Goal: Information Seeking & Learning: Learn about a topic

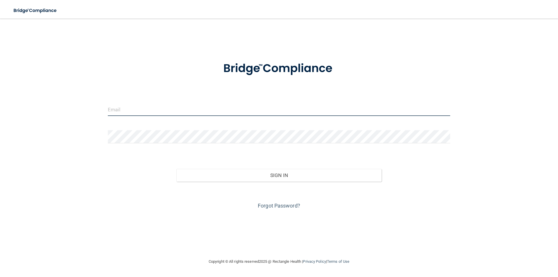
click at [132, 114] on input "email" at bounding box center [279, 109] width 343 height 13
click at [272, 206] on link "Forgot Password?" at bounding box center [279, 206] width 42 height 6
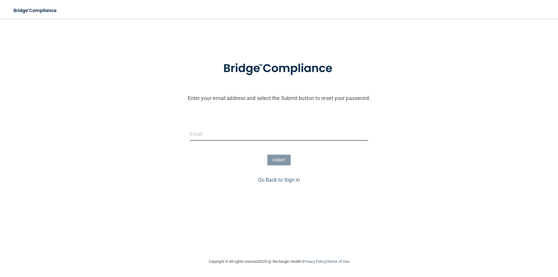
click at [208, 136] on input "email" at bounding box center [279, 134] width 178 height 13
type input "[EMAIL_ADDRESS][DOMAIN_NAME]"
click at [269, 160] on button "SUBMIT" at bounding box center [280, 160] width 24 height 11
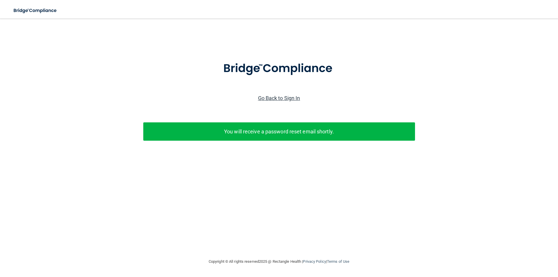
click at [288, 99] on link "Go Back to Sign In" at bounding box center [279, 98] width 42 height 6
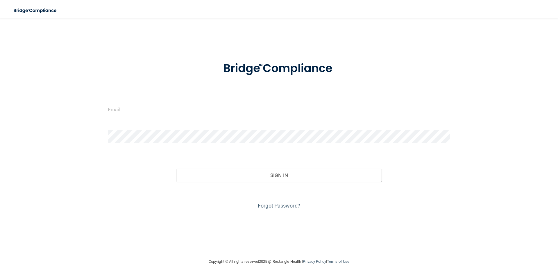
click at [175, 118] on div at bounding box center [279, 111] width 351 height 17
click at [173, 110] on input "email" at bounding box center [279, 109] width 343 height 13
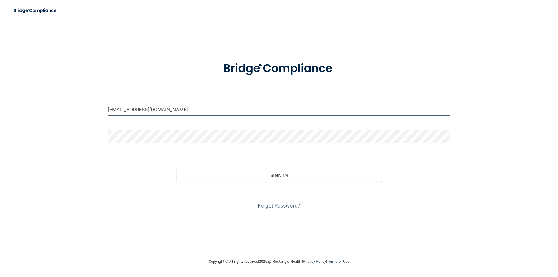
type input "[EMAIL_ADDRESS][DOMAIN_NAME]"
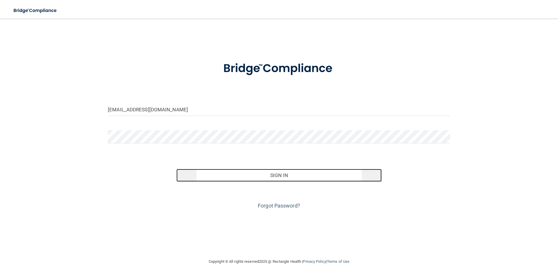
click at [278, 171] on button "Sign In" at bounding box center [280, 175] width 206 height 13
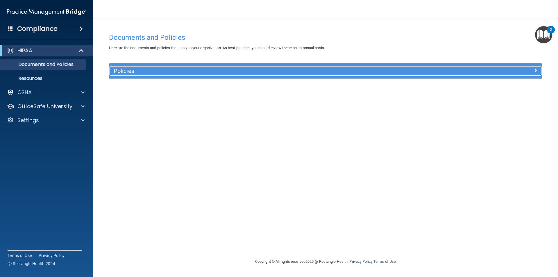
click at [114, 71] on h5 "Policies" at bounding box center [272, 71] width 316 height 6
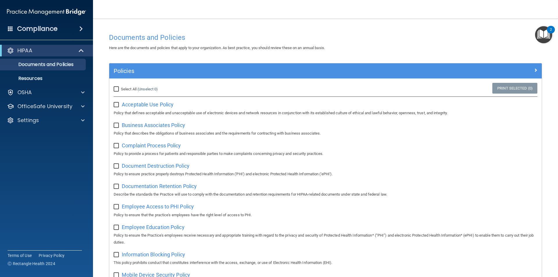
click at [118, 89] on input "Select All (Unselect 0) Unselect All" at bounding box center [117, 89] width 7 height 5
checkbox input "true"
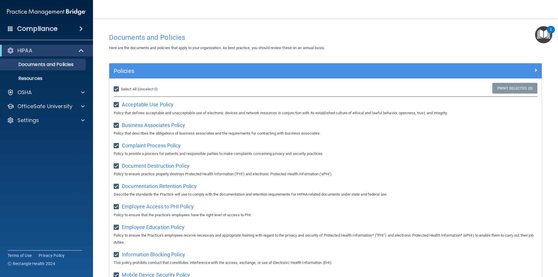
checkbox input "true"
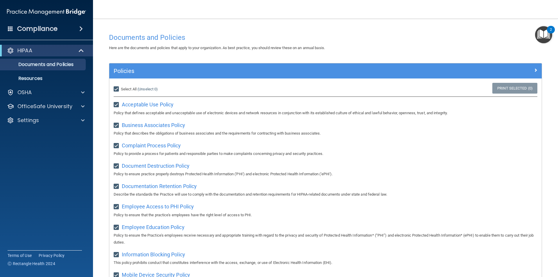
checkbox input "true"
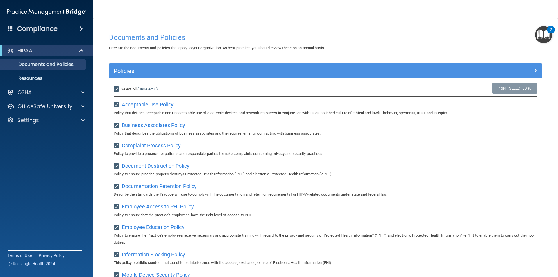
checkbox input "true"
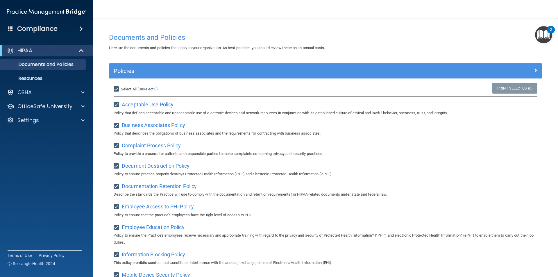
checkbox input "true"
click at [118, 106] on input "checkbox" at bounding box center [117, 105] width 7 height 5
checkbox input "false"
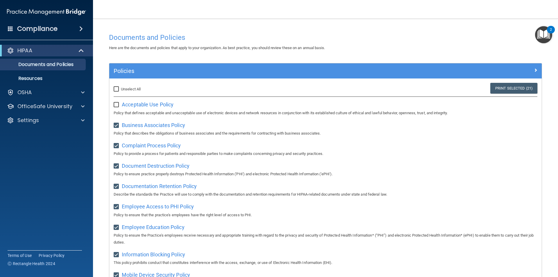
checkbox input "false"
click at [118, 105] on input "checkbox" at bounding box center [117, 105] width 7 height 5
checkbox input "true"
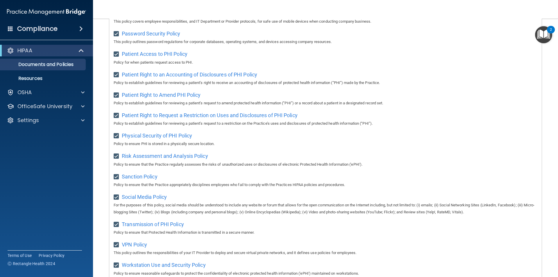
scroll to position [306, 0]
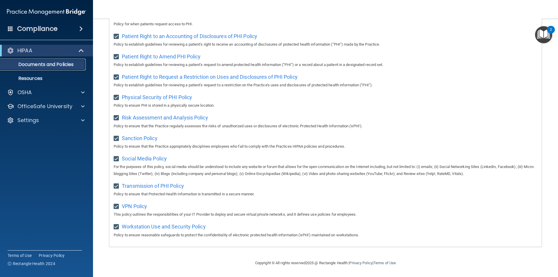
click at [73, 65] on p "Documents and Policies" at bounding box center [43, 65] width 79 height 6
click at [42, 77] on p "Resources" at bounding box center [43, 79] width 79 height 6
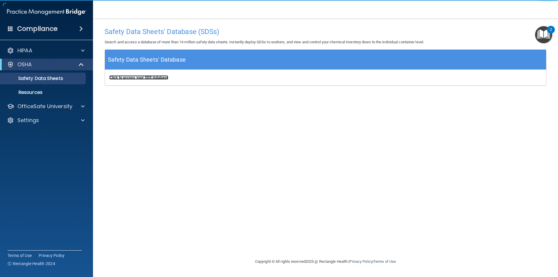
click at [129, 76] on b "Click to access your SDS database" at bounding box center [138, 77] width 59 height 4
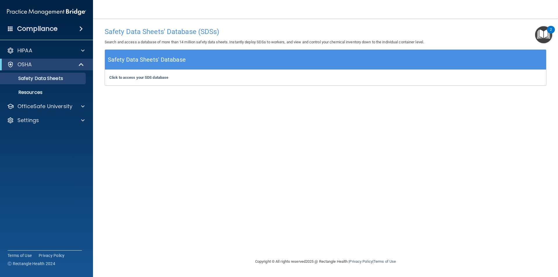
click at [81, 30] on span at bounding box center [80, 28] width 3 height 7
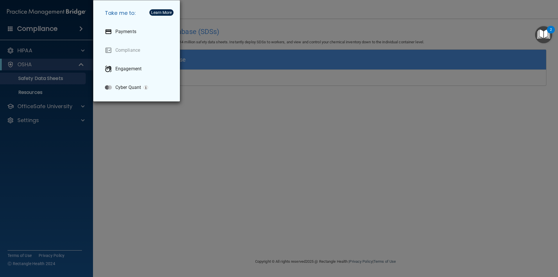
click at [68, 151] on div "Take me to: Payments Compliance Engagement Cyber Quant" at bounding box center [279, 138] width 558 height 277
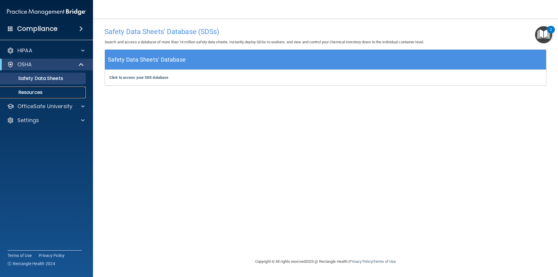
click at [36, 95] on p "Resources" at bounding box center [43, 93] width 79 height 6
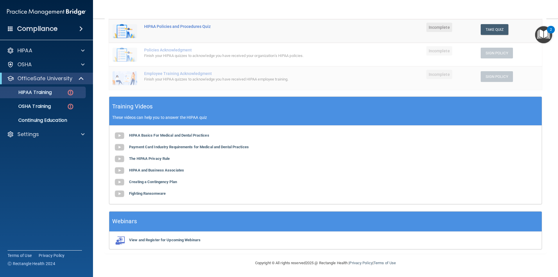
scroll to position [43, 0]
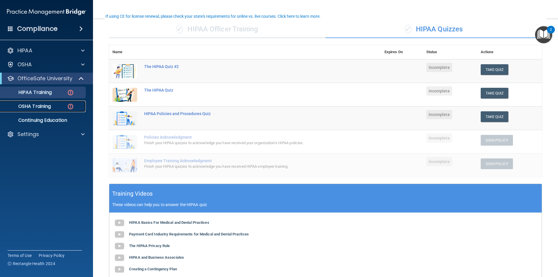
click at [41, 106] on p "OSHA Training" at bounding box center [27, 107] width 47 height 6
drag, startPoint x: 41, startPoint y: 106, endPoint x: 59, endPoint y: 113, distance: 19.0
click at [41, 106] on p "OSHA Training" at bounding box center [27, 107] width 47 height 6
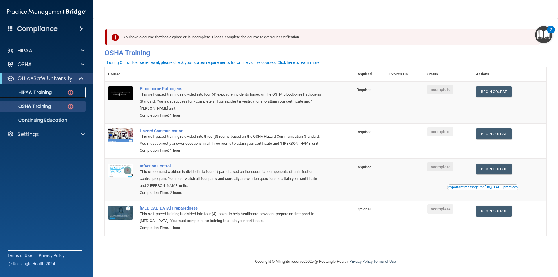
click at [44, 92] on p "HIPAA Training" at bounding box center [28, 93] width 48 height 6
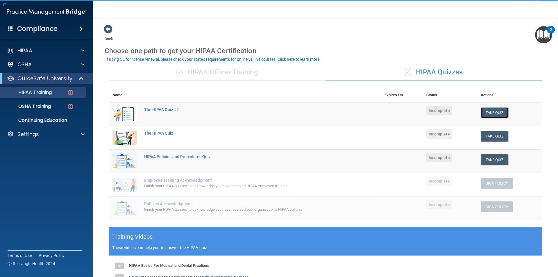
click at [497, 115] on button "Take Quiz" at bounding box center [495, 112] width 28 height 11
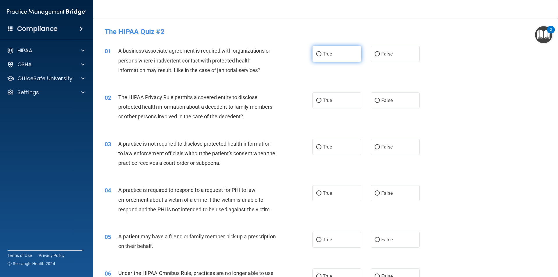
click at [317, 55] on input "True" at bounding box center [318, 54] width 5 height 4
radio input "true"
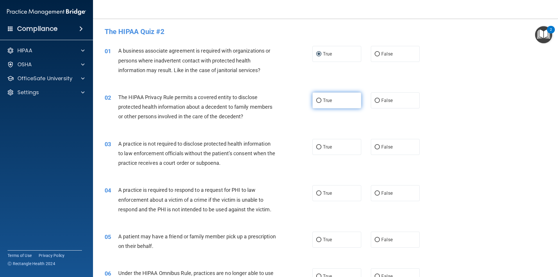
click at [316, 100] on input "True" at bounding box center [318, 101] width 5 height 4
radio input "true"
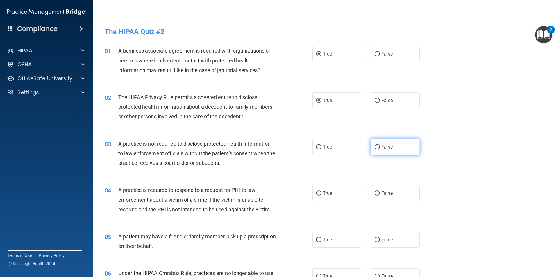
click at [375, 147] on input "False" at bounding box center [377, 147] width 5 height 4
radio input "true"
click at [375, 147] on input "False" at bounding box center [377, 147] width 5 height 4
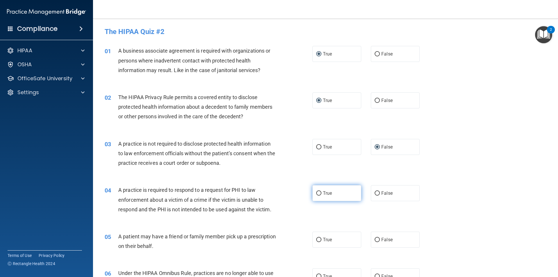
click at [318, 192] on input "True" at bounding box center [318, 193] width 5 height 4
radio input "true"
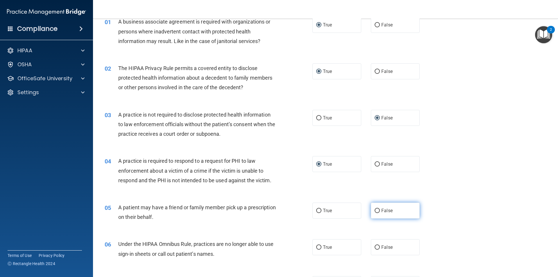
click at [376, 209] on input "False" at bounding box center [377, 211] width 5 height 4
radio input "true"
click at [376, 209] on input "False" at bounding box center [377, 211] width 5 height 4
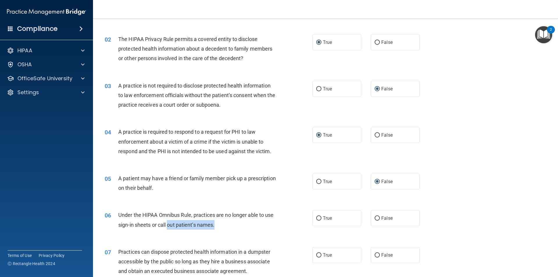
drag, startPoint x: 216, startPoint y: 223, endPoint x: 163, endPoint y: 222, distance: 52.1
click at [165, 222] on div "Under the HIPAA Omnibus Rule, practices are no longer able to use sign-in sheet…" at bounding box center [199, 219] width 163 height 19
click at [147, 219] on div "Under the HIPAA Omnibus Rule, practices are no longer able to use sign-in sheet…" at bounding box center [199, 219] width 163 height 19
drag, startPoint x: 142, startPoint y: 218, endPoint x: 121, endPoint y: 216, distance: 20.9
click at [121, 216] on div "Under the HIPAA Omnibus Rule, practices are no longer able to use sign-in sheet…" at bounding box center [199, 219] width 163 height 19
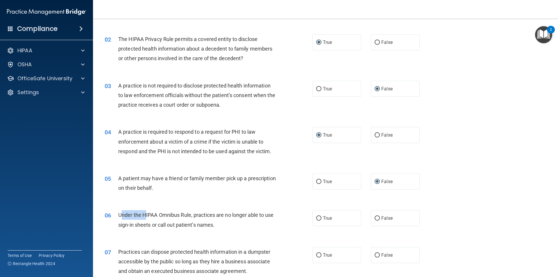
click at [121, 216] on span "Under the HIPAA Omnibus Rule, practices are no longer able to use sign-in sheet…" at bounding box center [196, 220] width 156 height 16
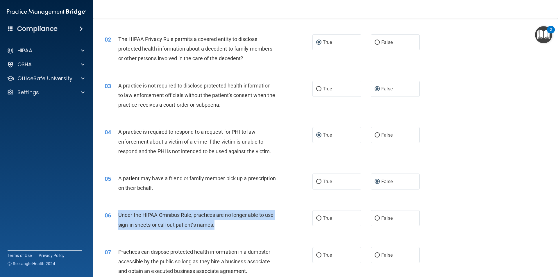
drag, startPoint x: 117, startPoint y: 214, endPoint x: 227, endPoint y: 221, distance: 109.6
click at [227, 221] on div "06 Under the HIPAA Omnibus Rule, practices are no longer able to use sign-in sh…" at bounding box center [208, 221] width 225 height 22
copy div "Under the HIPAA Omnibus Rule, practices are no longer able to use sign-in sheet…"
click at [375, 217] on input "False" at bounding box center [377, 218] width 5 height 4
radio input "true"
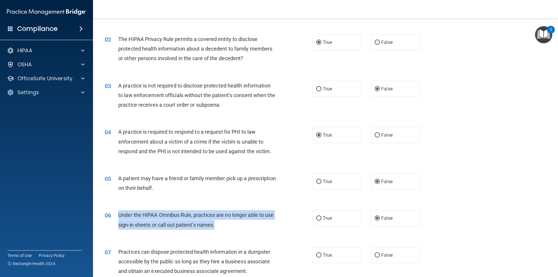
scroll to position [175, 0]
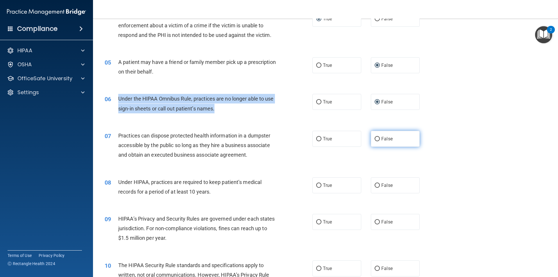
click at [371, 134] on label "False" at bounding box center [395, 139] width 49 height 16
click at [375, 137] on input "False" at bounding box center [377, 139] width 5 height 4
radio input "true"
click at [371, 134] on label "False" at bounding box center [395, 139] width 49 height 16
click at [375, 137] on input "False" at bounding box center [377, 139] width 5 height 4
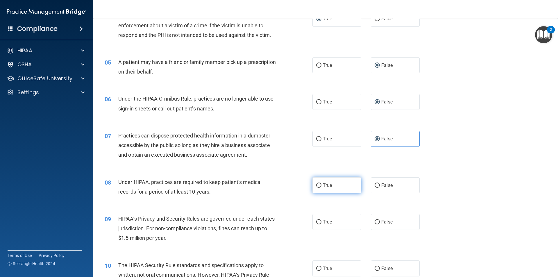
click at [314, 186] on label "True" at bounding box center [337, 185] width 49 height 16
click at [316, 186] on input "True" at bounding box center [318, 186] width 5 height 4
radio input "true"
click at [317, 224] on input "True" at bounding box center [318, 222] width 5 height 4
radio input "true"
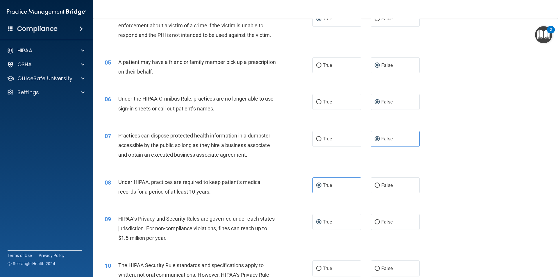
scroll to position [233, 0]
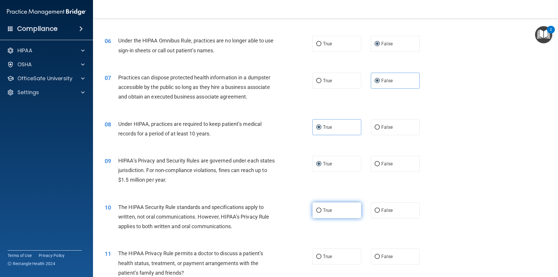
click at [340, 209] on label "True" at bounding box center [337, 210] width 49 height 16
click at [322, 209] on input "True" at bounding box center [318, 211] width 5 height 4
radio input "true"
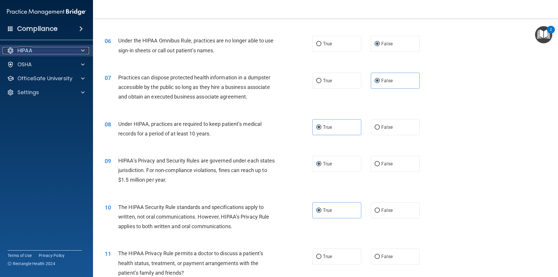
click at [83, 51] on span at bounding box center [82, 50] width 3 height 7
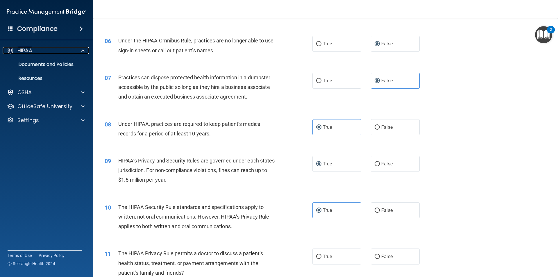
drag, startPoint x: 83, startPoint y: 51, endPoint x: 88, endPoint y: 67, distance: 15.7
click at [83, 51] on span at bounding box center [82, 50] width 3 height 7
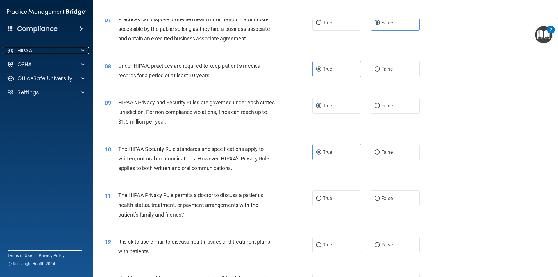
scroll to position [349, 0]
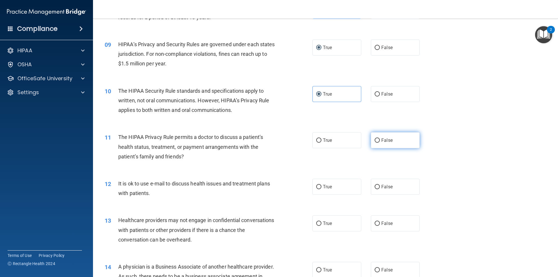
click at [372, 140] on label "False" at bounding box center [395, 140] width 49 height 16
click at [375, 140] on input "False" at bounding box center [377, 140] width 5 height 4
radio input "true"
click at [375, 187] on input "False" at bounding box center [377, 187] width 5 height 4
radio input "true"
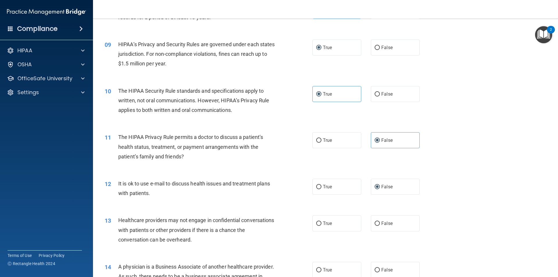
scroll to position [407, 0]
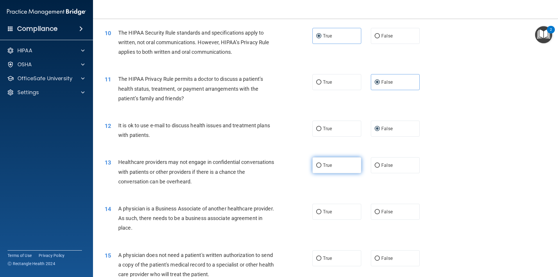
click at [319, 167] on input "True" at bounding box center [318, 165] width 5 height 4
radio input "true"
click at [378, 211] on label "False" at bounding box center [395, 212] width 49 height 16
click at [378, 211] on input "False" at bounding box center [377, 212] width 5 height 4
radio input "true"
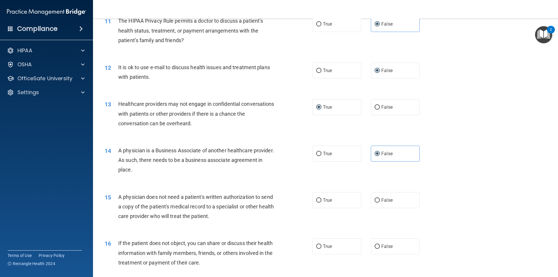
scroll to position [553, 0]
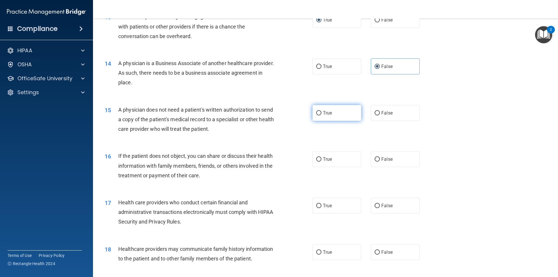
click at [318, 114] on input "True" at bounding box center [318, 113] width 5 height 4
radio input "true"
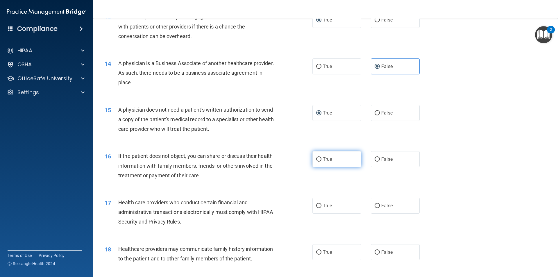
click at [326, 159] on span "True" at bounding box center [327, 159] width 9 height 6
click at [322, 159] on input "True" at bounding box center [318, 159] width 5 height 4
radio input "true"
click at [325, 202] on label "True" at bounding box center [337, 206] width 49 height 16
click at [322, 204] on input "True" at bounding box center [318, 206] width 5 height 4
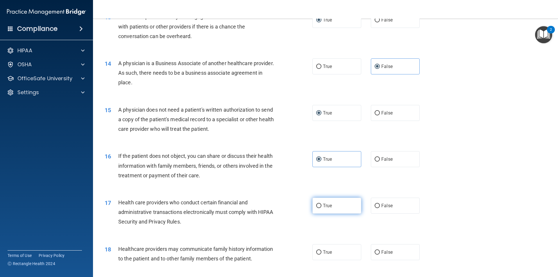
radio input "true"
click at [325, 202] on label "True" at bounding box center [337, 206] width 49 height 16
click at [322, 204] on input "True" at bounding box center [318, 206] width 5 height 4
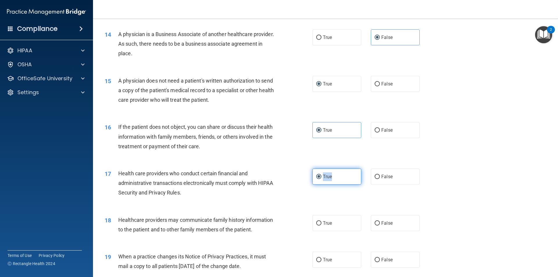
scroll to position [611, 0]
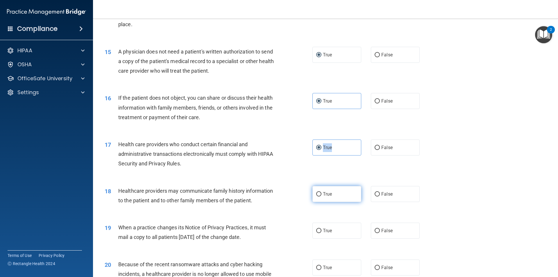
click at [328, 201] on label "True" at bounding box center [337, 194] width 49 height 16
click at [322, 197] on input "True" at bounding box center [318, 194] width 5 height 4
radio input "true"
click at [328, 201] on label "True" at bounding box center [337, 194] width 49 height 16
click at [322, 197] on input "True" at bounding box center [318, 194] width 5 height 4
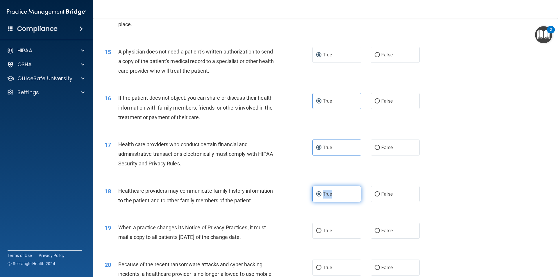
scroll to position [640, 0]
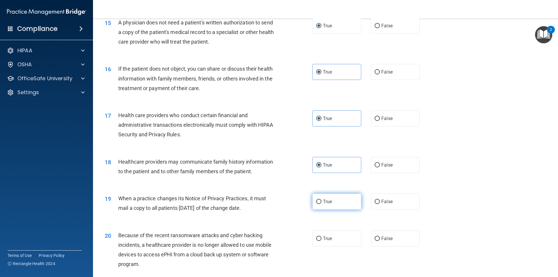
click at [327, 202] on span "True" at bounding box center [327, 202] width 9 height 6
click at [322, 202] on input "True" at bounding box center [318, 202] width 5 height 4
radio input "true"
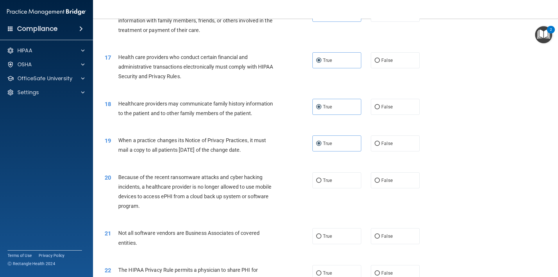
drag, startPoint x: 327, startPoint y: 184, endPoint x: 332, endPoint y: 191, distance: 9.1
click at [327, 183] on label "True" at bounding box center [337, 180] width 49 height 16
click at [322, 183] on input "True" at bounding box center [318, 181] width 5 height 4
radio input "true"
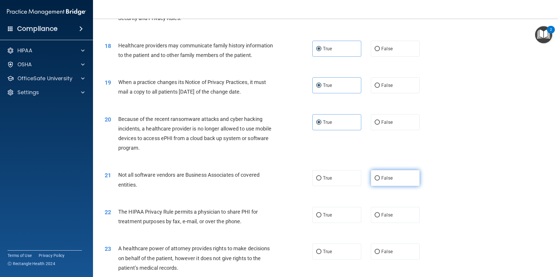
click at [375, 178] on input "False" at bounding box center [377, 178] width 5 height 4
radio input "true"
click at [317, 216] on input "True" at bounding box center [318, 215] width 5 height 4
radio input "true"
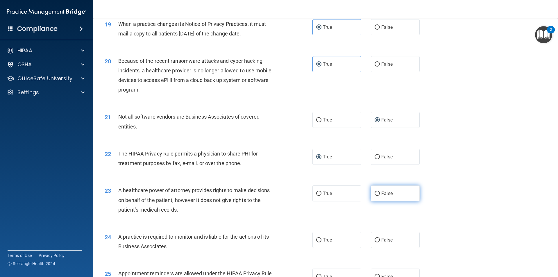
click at [375, 193] on input "False" at bounding box center [377, 194] width 5 height 4
radio input "true"
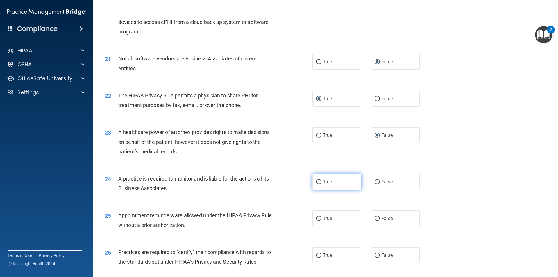
click at [317, 186] on label "True" at bounding box center [337, 182] width 49 height 16
click at [317, 184] on input "True" at bounding box center [318, 182] width 5 height 4
radio input "true"
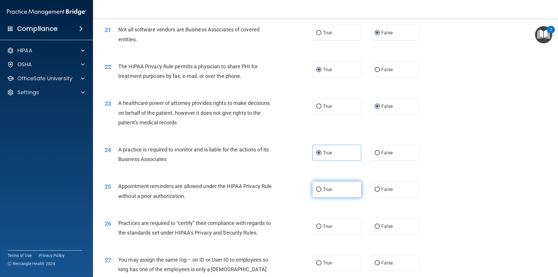
click at [316, 188] on input "True" at bounding box center [318, 190] width 5 height 4
radio input "true"
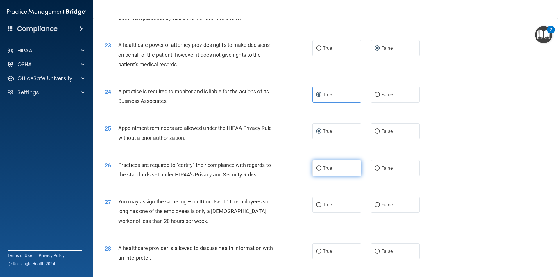
click at [320, 172] on label "True" at bounding box center [337, 168] width 49 height 16
click at [320, 171] on input "True" at bounding box center [318, 168] width 5 height 4
radio input "true"
click at [375, 204] on input "False" at bounding box center [377, 205] width 5 height 4
radio input "true"
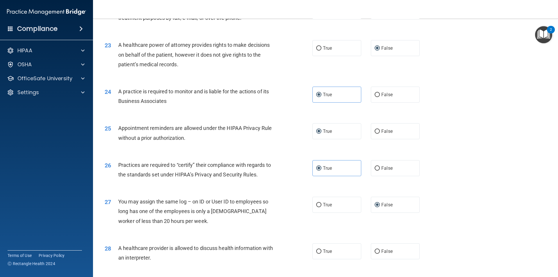
scroll to position [1018, 0]
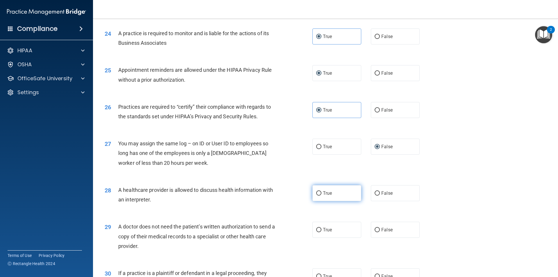
click at [326, 195] on span "True" at bounding box center [327, 194] width 9 height 6
click at [322, 195] on input "True" at bounding box center [318, 193] width 5 height 4
radio input "true"
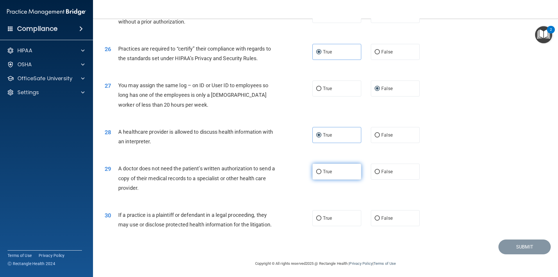
click at [330, 172] on span "True" at bounding box center [327, 172] width 9 height 6
click at [322, 172] on input "True" at bounding box center [318, 172] width 5 height 4
radio input "true"
click at [390, 171] on span "False" at bounding box center [387, 172] width 11 height 6
click at [380, 171] on input "False" at bounding box center [377, 172] width 5 height 4
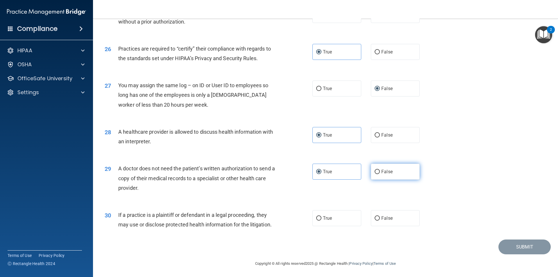
radio input "true"
radio input "false"
click at [325, 219] on span "True" at bounding box center [327, 219] width 9 height 6
click at [322, 219] on input "True" at bounding box center [318, 218] width 5 height 4
radio input "true"
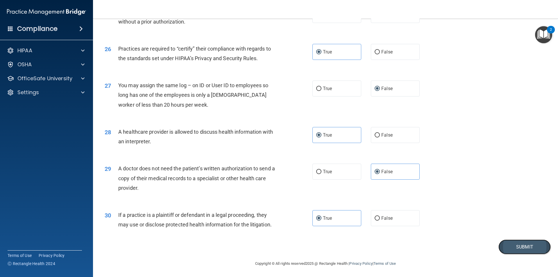
click at [501, 243] on button "Submit" at bounding box center [525, 247] width 52 height 15
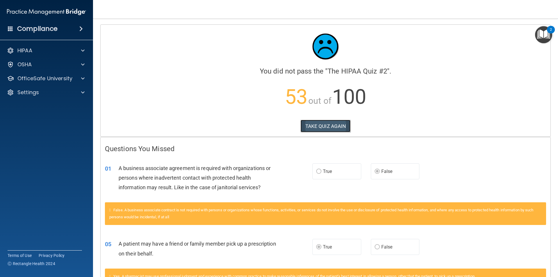
click at [336, 127] on button "TAKE QUIZ AGAIN" at bounding box center [326, 126] width 50 height 13
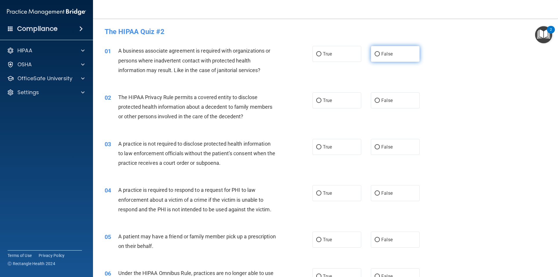
click at [382, 54] on span "False" at bounding box center [387, 54] width 11 height 6
click at [380, 54] on input "False" at bounding box center [377, 54] width 5 height 4
radio input "true"
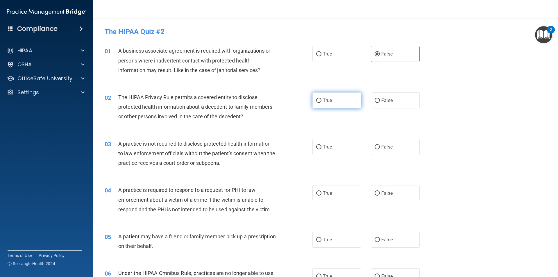
click at [323, 102] on span "True" at bounding box center [327, 101] width 9 height 6
click at [322, 102] on input "True" at bounding box center [318, 101] width 5 height 4
radio input "true"
click at [323, 102] on span "True" at bounding box center [327, 101] width 9 height 6
click at [322, 102] on input "True" at bounding box center [318, 101] width 5 height 4
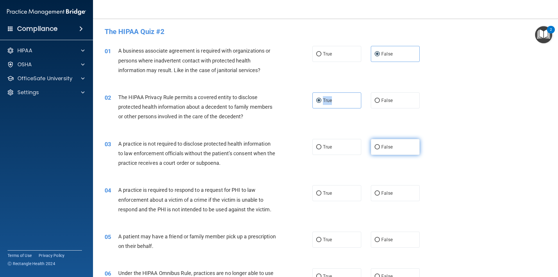
click at [389, 146] on span "False" at bounding box center [387, 147] width 11 height 6
click at [380, 146] on input "False" at bounding box center [377, 147] width 5 height 4
radio input "true"
click at [323, 195] on span "True" at bounding box center [327, 194] width 9 height 6
click at [322, 195] on input "True" at bounding box center [318, 193] width 5 height 4
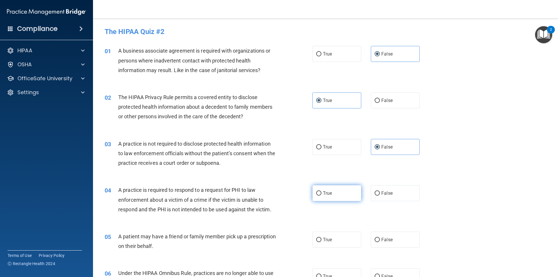
radio input "true"
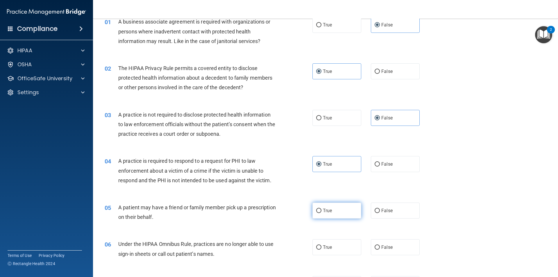
click at [332, 211] on label "True" at bounding box center [337, 211] width 49 height 16
click at [322, 211] on input "True" at bounding box center [318, 211] width 5 height 4
radio input "true"
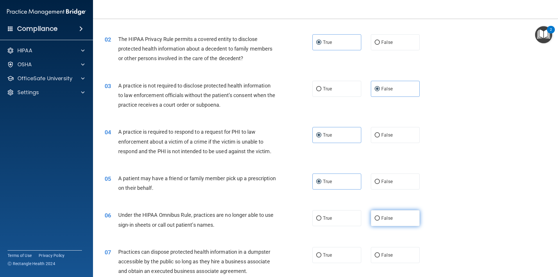
click at [375, 219] on input "False" at bounding box center [377, 218] width 5 height 4
radio input "true"
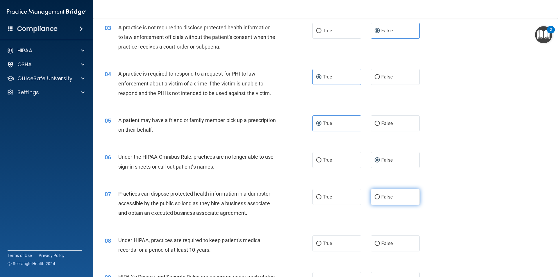
click at [387, 198] on span "False" at bounding box center [387, 197] width 11 height 6
click at [380, 198] on input "False" at bounding box center [377, 197] width 5 height 4
radio input "true"
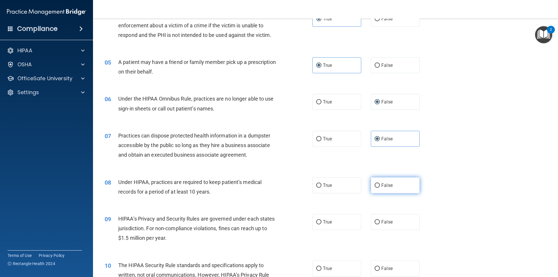
click at [375, 186] on input "False" at bounding box center [377, 186] width 5 height 4
radio input "true"
click at [378, 224] on label "False" at bounding box center [395, 222] width 49 height 16
click at [378, 224] on input "False" at bounding box center [377, 222] width 5 height 4
radio input "true"
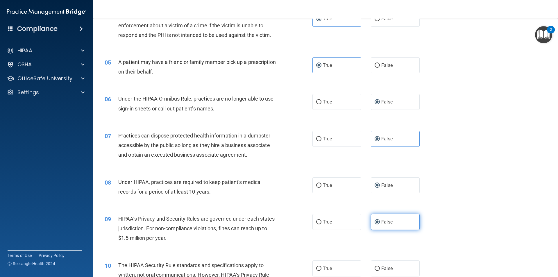
scroll to position [233, 0]
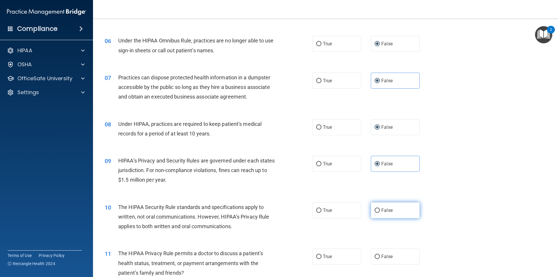
click at [382, 213] on span "False" at bounding box center [387, 211] width 11 height 6
click at [380, 213] on input "False" at bounding box center [377, 211] width 5 height 4
radio input "true"
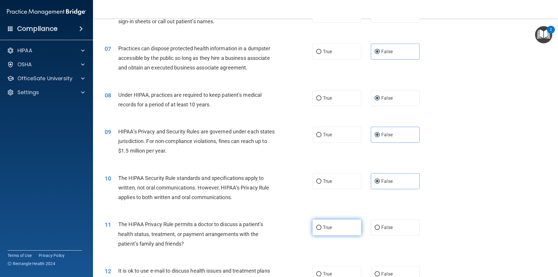
click at [325, 228] on span "True" at bounding box center [327, 228] width 9 height 6
click at [322, 228] on input "True" at bounding box center [318, 228] width 5 height 4
radio input "true"
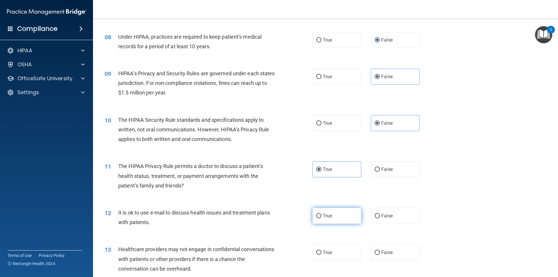
click at [317, 216] on input "True" at bounding box center [318, 216] width 5 height 4
radio input "true"
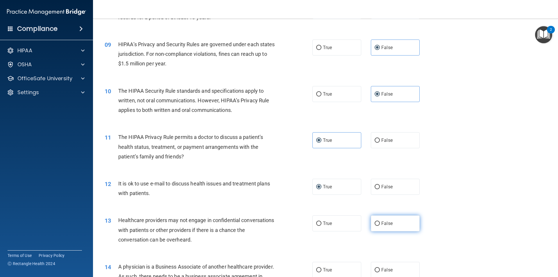
click at [382, 226] on span "False" at bounding box center [387, 224] width 11 height 6
click at [380, 226] on input "False" at bounding box center [377, 224] width 5 height 4
radio input "true"
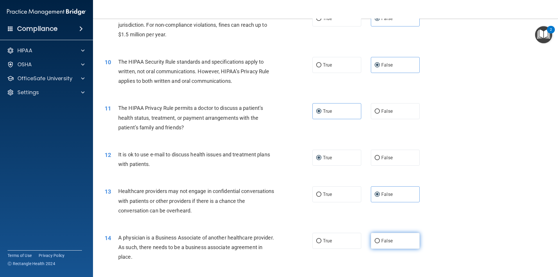
click at [375, 239] on input "False" at bounding box center [377, 241] width 5 height 4
radio input "true"
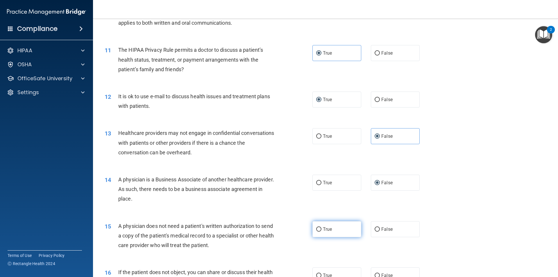
click at [326, 227] on span "True" at bounding box center [327, 230] width 9 height 6
click at [322, 227] on input "True" at bounding box center [318, 229] width 5 height 4
radio input "true"
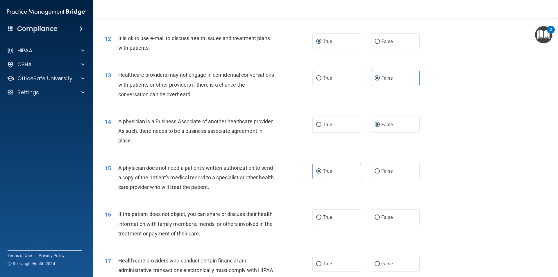
scroll to position [553, 0]
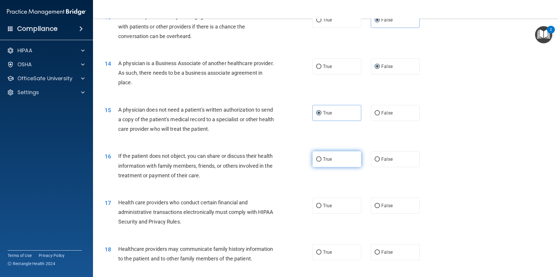
click at [327, 160] on span "True" at bounding box center [327, 159] width 9 height 6
click at [322, 160] on input "True" at bounding box center [318, 159] width 5 height 4
radio input "true"
click at [319, 206] on input "True" at bounding box center [318, 206] width 5 height 4
radio input "true"
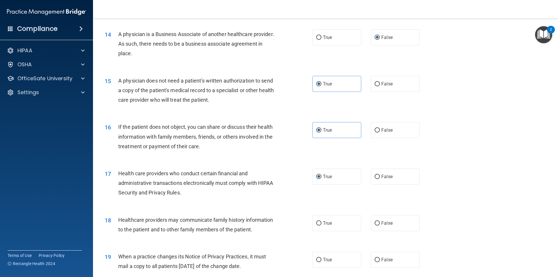
scroll to position [640, 0]
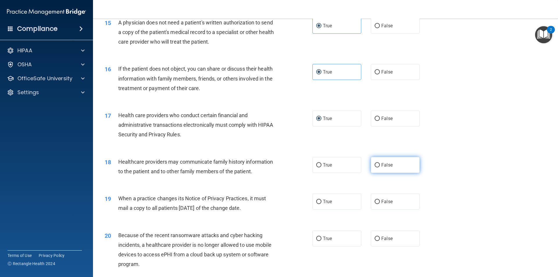
click at [382, 163] on span "False" at bounding box center [387, 165] width 11 height 6
click at [379, 163] on input "False" at bounding box center [377, 165] width 5 height 4
radio input "true"
click at [376, 204] on label "False" at bounding box center [395, 202] width 49 height 16
click at [376, 204] on input "False" at bounding box center [377, 202] width 5 height 4
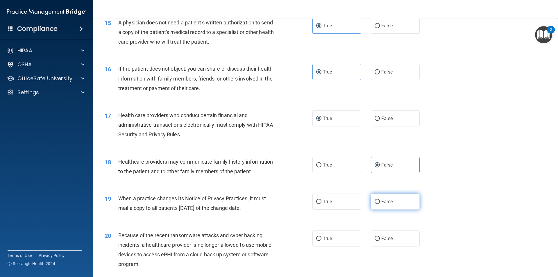
radio input "true"
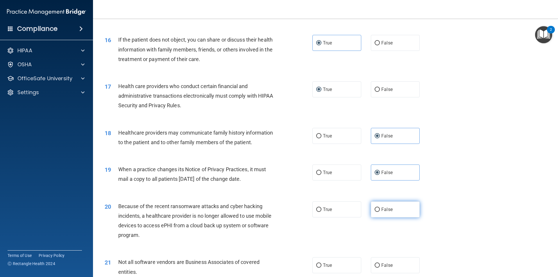
click at [371, 212] on label "False" at bounding box center [395, 210] width 49 height 16
click at [375, 212] on input "False" at bounding box center [377, 210] width 5 height 4
radio input "true"
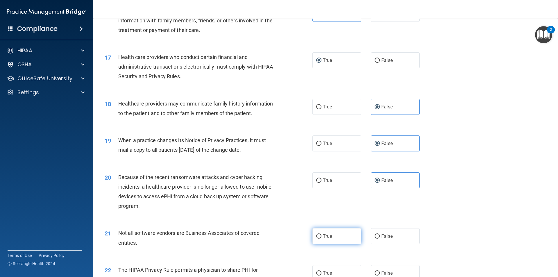
click at [323, 234] on span "True" at bounding box center [327, 237] width 9 height 6
click at [322, 234] on input "True" at bounding box center [318, 236] width 5 height 4
radio input "true"
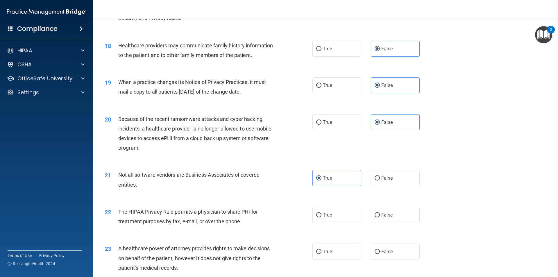
click at [309, 211] on div "22 The HIPAA Privacy Rule permits a physician to share PHI for treatment purpos…" at bounding box center [208, 218] width 225 height 22
click at [323, 219] on label "True" at bounding box center [337, 215] width 49 height 16
click at [322, 218] on input "True" at bounding box center [318, 215] width 5 height 4
radio input "true"
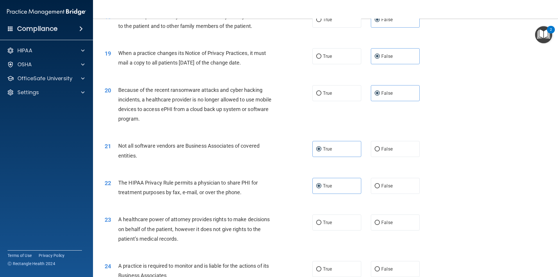
scroll to position [814, 0]
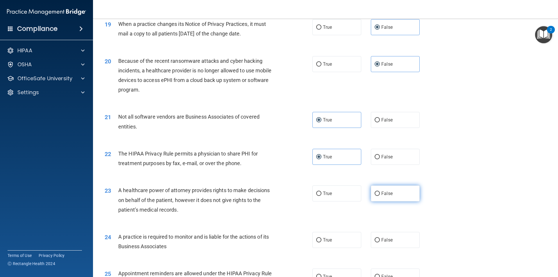
click at [382, 195] on span "False" at bounding box center [387, 194] width 11 height 6
click at [380, 195] on input "False" at bounding box center [377, 194] width 5 height 4
radio input "true"
click at [371, 241] on label "False" at bounding box center [395, 240] width 49 height 16
click at [375, 241] on input "False" at bounding box center [377, 240] width 5 height 4
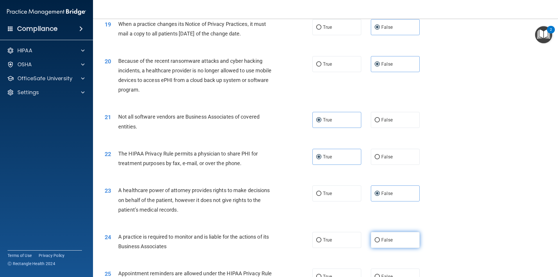
radio input "true"
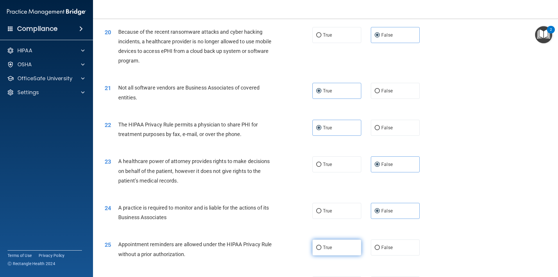
click at [320, 248] on label "True" at bounding box center [337, 248] width 49 height 16
click at [320, 248] on input "True" at bounding box center [318, 248] width 5 height 4
radio input "true"
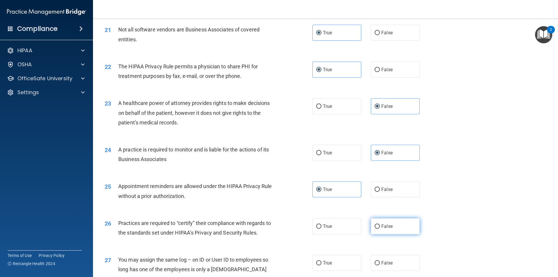
click at [373, 224] on label "False" at bounding box center [395, 226] width 49 height 16
click at [375, 225] on input "False" at bounding box center [377, 227] width 5 height 4
radio input "true"
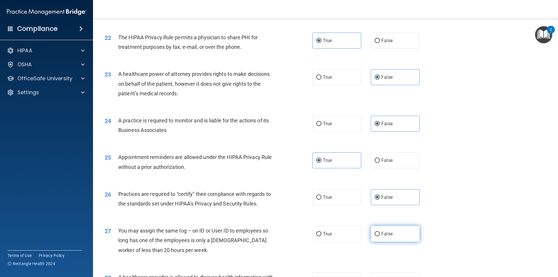
click at [378, 237] on label "False" at bounding box center [395, 234] width 49 height 16
click at [378, 236] on input "False" at bounding box center [377, 234] width 5 height 4
radio input "true"
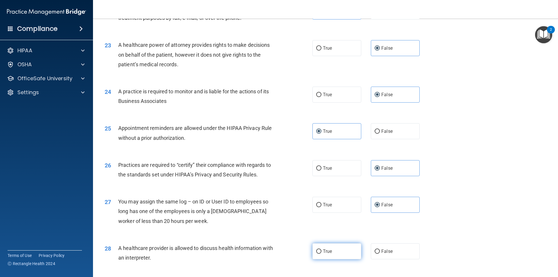
click at [330, 249] on span "True" at bounding box center [327, 252] width 9 height 6
click at [322, 250] on input "True" at bounding box center [318, 252] width 5 height 4
radio input "true"
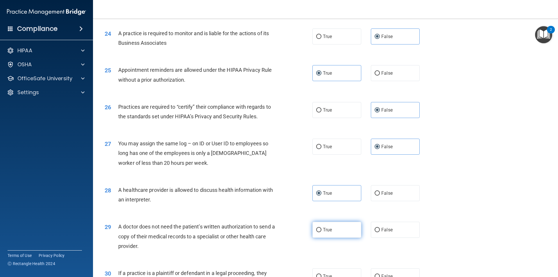
click at [328, 229] on span "True" at bounding box center [327, 230] width 9 height 6
click at [322, 229] on input "True" at bounding box center [318, 230] width 5 height 4
radio input "true"
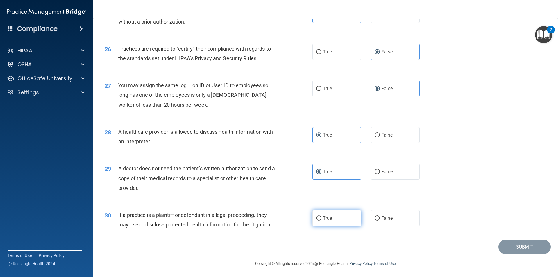
click at [317, 218] on input "True" at bounding box center [318, 218] width 5 height 4
radio input "true"
click at [515, 246] on button "Submit" at bounding box center [525, 247] width 52 height 15
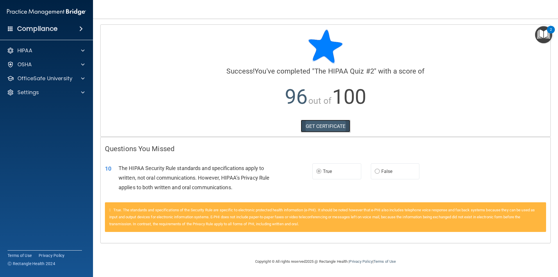
click at [344, 128] on link "GET CERTIFICATE" at bounding box center [326, 126] width 50 height 13
click at [86, 47] on div "HIPAA" at bounding box center [46, 51] width 93 height 12
click at [82, 79] on span at bounding box center [82, 78] width 3 height 7
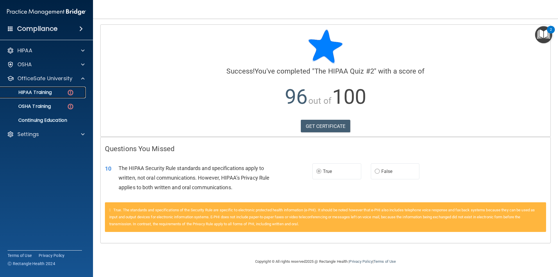
click at [55, 92] on div "HIPAA Training" at bounding box center [43, 93] width 79 height 6
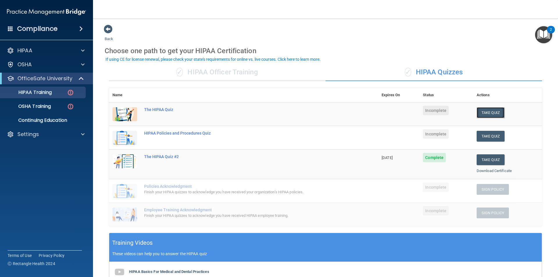
click at [487, 111] on button "Take Quiz" at bounding box center [491, 112] width 28 height 11
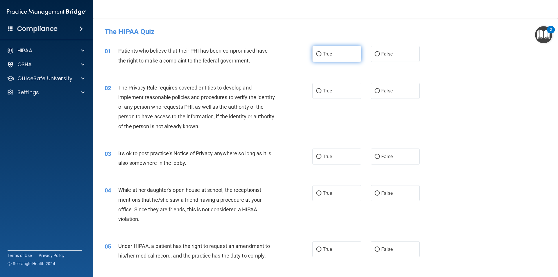
click at [323, 51] on span "True" at bounding box center [327, 54] width 9 height 6
click at [322, 52] on input "True" at bounding box center [318, 54] width 5 height 4
radio input "true"
click at [319, 90] on input "True" at bounding box center [318, 91] width 5 height 4
radio input "true"
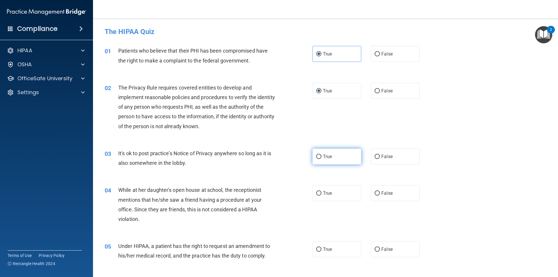
drag, startPoint x: 330, startPoint y: 158, endPoint x: 333, endPoint y: 162, distance: 5.1
click at [331, 162] on label "True" at bounding box center [337, 157] width 49 height 16
click at [322, 159] on input "True" at bounding box center [318, 157] width 5 height 4
radio input "true"
click at [383, 190] on label "False" at bounding box center [395, 193] width 49 height 16
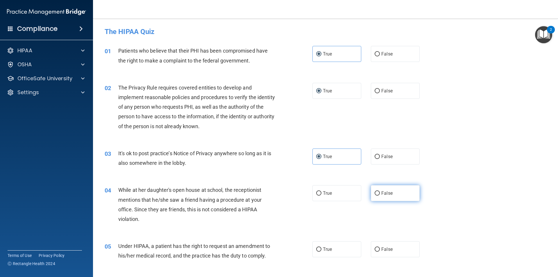
click at [380, 191] on input "False" at bounding box center [377, 193] width 5 height 4
radio input "true"
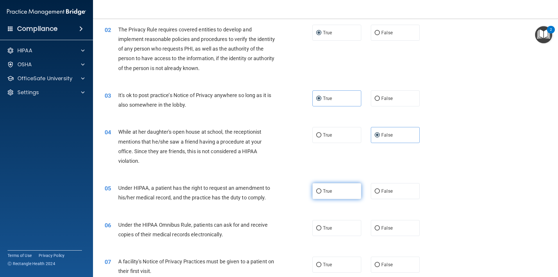
click at [345, 191] on label "True" at bounding box center [337, 191] width 49 height 16
click at [322, 191] on input "True" at bounding box center [318, 191] width 5 height 4
radio input "true"
click at [338, 221] on label "True" at bounding box center [337, 228] width 49 height 16
click at [322, 226] on input "True" at bounding box center [318, 228] width 5 height 4
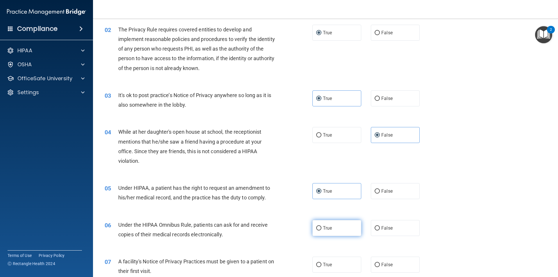
radio input "true"
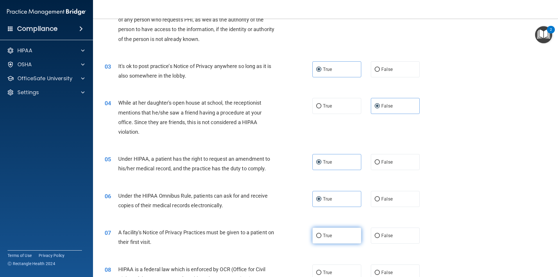
click at [328, 234] on span "True" at bounding box center [327, 236] width 9 height 6
click at [322, 234] on input "True" at bounding box center [318, 236] width 5 height 4
radio input "true"
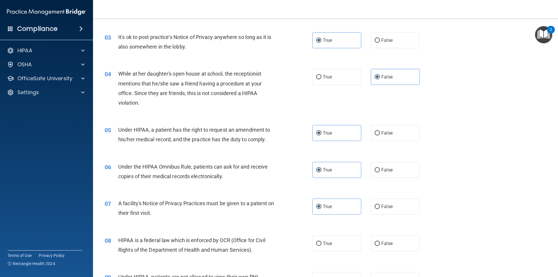
scroll to position [145, 0]
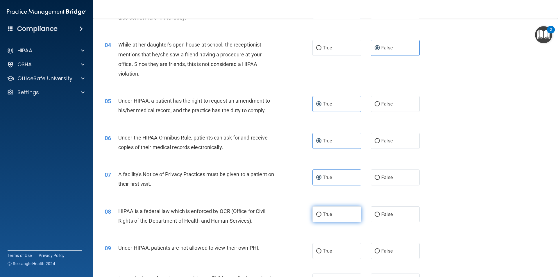
click at [329, 219] on label "True" at bounding box center [337, 215] width 49 height 16
click at [322, 217] on input "True" at bounding box center [318, 215] width 5 height 4
radio input "true"
click at [329, 219] on label "True" at bounding box center [337, 215] width 49 height 16
click at [322, 217] on input "True" at bounding box center [318, 215] width 5 height 4
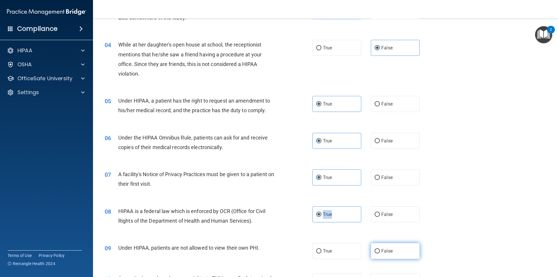
click at [376, 253] on input "False" at bounding box center [377, 251] width 5 height 4
radio input "true"
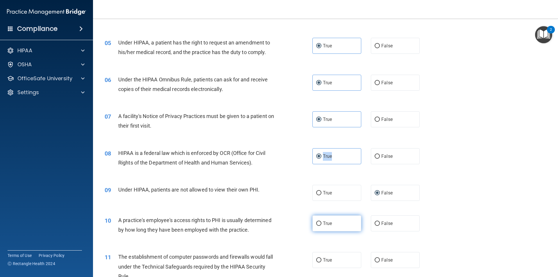
click at [336, 229] on label "True" at bounding box center [337, 224] width 49 height 16
click at [322, 226] on input "True" at bounding box center [318, 224] width 5 height 4
radio input "true"
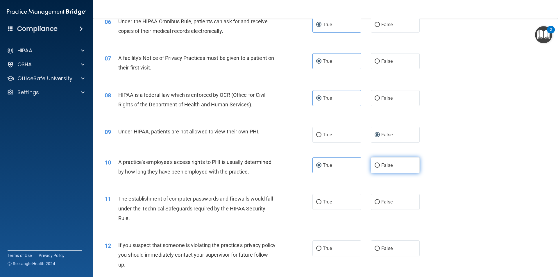
click at [382, 169] on label "False" at bounding box center [395, 165] width 49 height 16
click at [380, 168] on input "False" at bounding box center [377, 165] width 5 height 4
radio input "true"
radio input "false"
click at [329, 200] on span "True" at bounding box center [327, 202] width 9 height 6
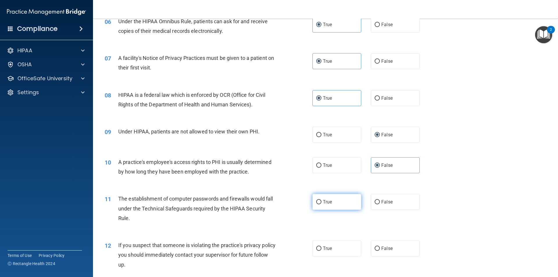
click at [322, 200] on input "True" at bounding box center [318, 202] width 5 height 4
radio input "true"
click at [314, 244] on label "True" at bounding box center [337, 249] width 49 height 16
click at [316, 247] on input "True" at bounding box center [318, 249] width 5 height 4
radio input "true"
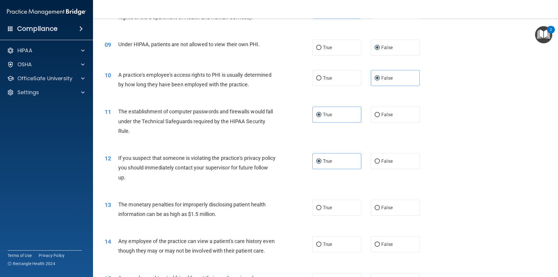
scroll to position [407, 0]
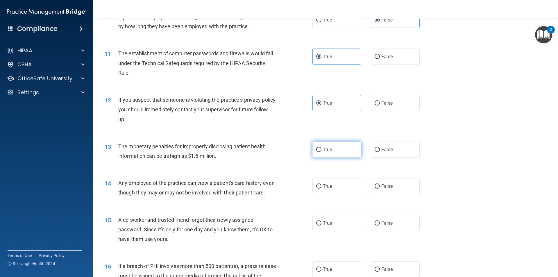
click at [323, 150] on span "True" at bounding box center [327, 150] width 9 height 6
click at [322, 150] on input "True" at bounding box center [318, 150] width 5 height 4
radio input "true"
drag, startPoint x: 327, startPoint y: 185, endPoint x: 330, endPoint y: 188, distance: 4.8
click at [329, 187] on span "True" at bounding box center [327, 187] width 9 height 6
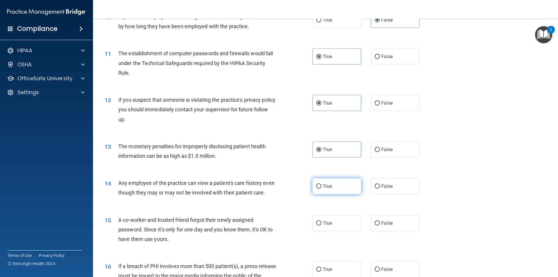
click at [322, 187] on input "True" at bounding box center [318, 186] width 5 height 4
radio input "true"
click at [380, 231] on label "False" at bounding box center [395, 223] width 49 height 16
click at [380, 226] on input "False" at bounding box center [377, 223] width 5 height 4
radio input "true"
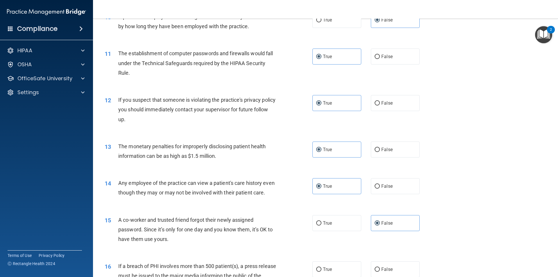
scroll to position [494, 0]
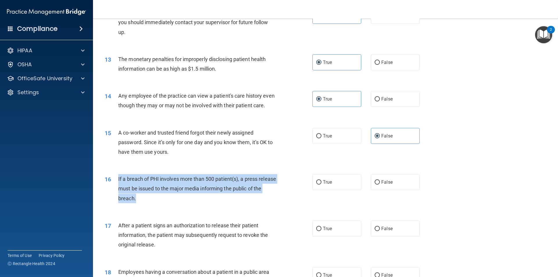
drag, startPoint x: 140, startPoint y: 204, endPoint x: 117, endPoint y: 187, distance: 28.6
click at [117, 187] on div "16 If a breach of PHI involves more than 500 patient(s), a press release must b…" at bounding box center [208, 190] width 225 height 32
copy div "If a breach of PHI involves more than 500 patient(s), a press release must be i…"
click at [343, 190] on label "True" at bounding box center [337, 182] width 49 height 16
click at [322, 185] on input "True" at bounding box center [318, 182] width 5 height 4
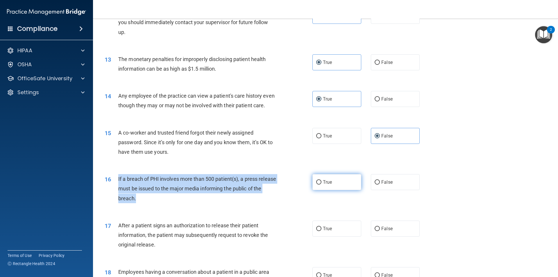
radio input "true"
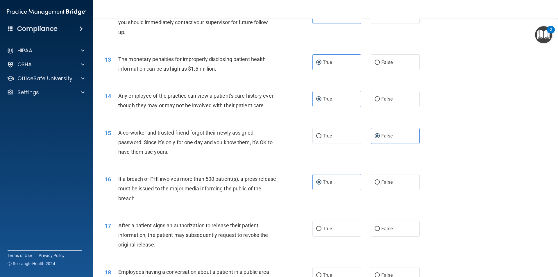
scroll to position [524, 0]
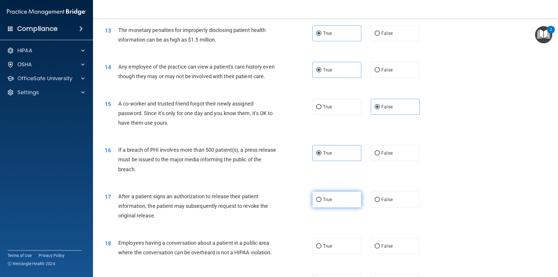
click at [326, 208] on label "True" at bounding box center [337, 200] width 49 height 16
click at [322, 202] on input "True" at bounding box center [318, 200] width 5 height 4
radio input "true"
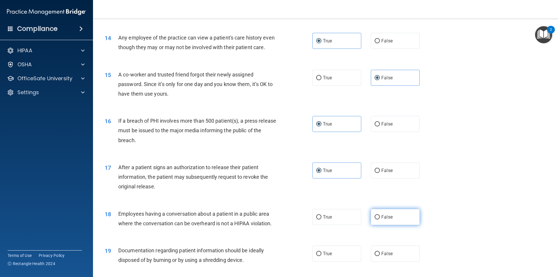
click at [381, 225] on label "False" at bounding box center [395, 217] width 49 height 16
click at [380, 220] on input "False" at bounding box center [377, 217] width 5 height 4
radio input "true"
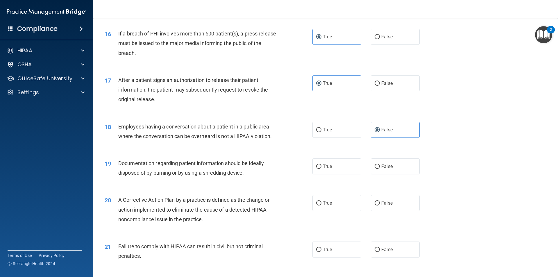
drag, startPoint x: 341, startPoint y: 181, endPoint x: 344, endPoint y: 184, distance: 4.0
click at [344, 184] on div "19 Documentation regarding patient information should be ideally disposed of by…" at bounding box center [325, 169] width 451 height 37
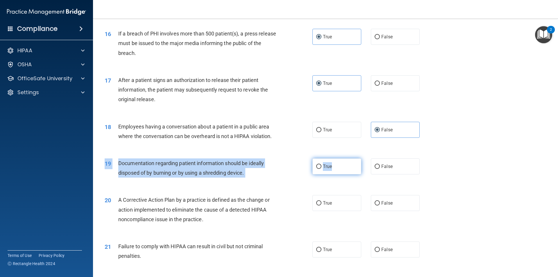
click at [342, 175] on label "True" at bounding box center [337, 167] width 49 height 16
click at [322, 169] on input "True" at bounding box center [318, 167] width 5 height 4
radio input "true"
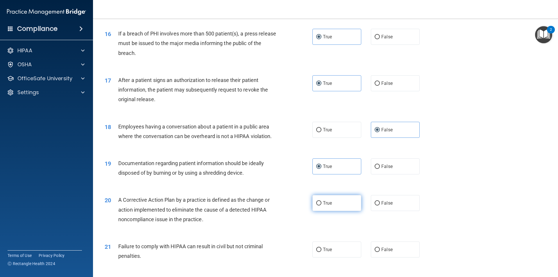
click at [319, 211] on label "True" at bounding box center [337, 203] width 49 height 16
click at [319, 206] on input "True" at bounding box center [318, 203] width 5 height 4
radio input "true"
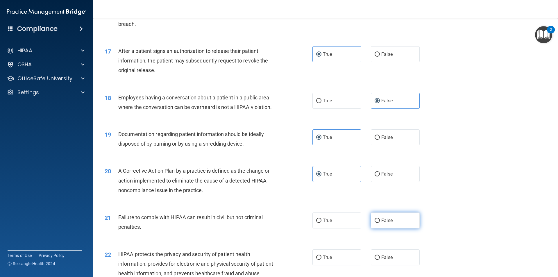
click at [389, 223] on span "False" at bounding box center [387, 221] width 11 height 6
click at [380, 223] on input "False" at bounding box center [377, 221] width 5 height 4
radio input "true"
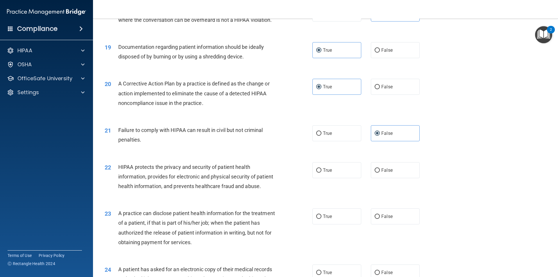
scroll to position [814, 0]
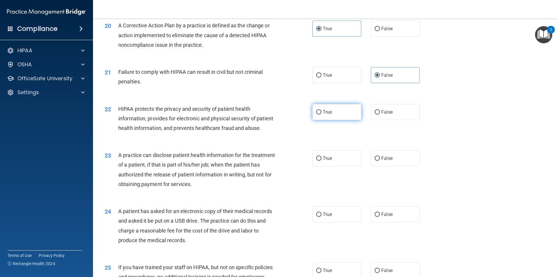
click at [325, 115] on span "True" at bounding box center [327, 112] width 9 height 6
click at [322, 115] on input "True" at bounding box center [318, 112] width 5 height 4
radio input "true"
click at [321, 166] on label "True" at bounding box center [337, 158] width 49 height 16
click at [321, 161] on input "True" at bounding box center [318, 158] width 5 height 4
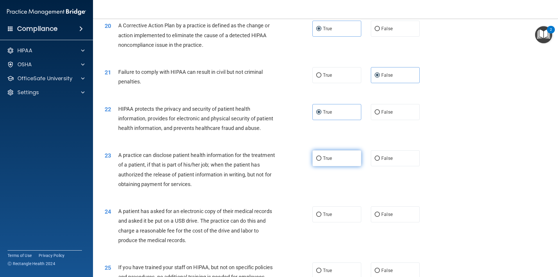
radio input "true"
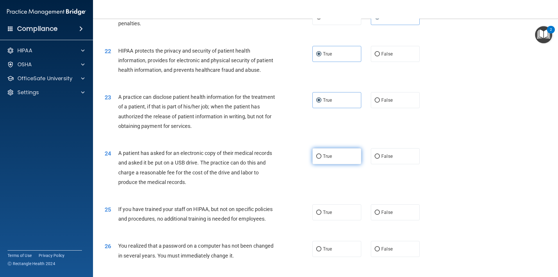
click at [333, 164] on label "True" at bounding box center [337, 156] width 49 height 16
click at [322, 159] on input "True" at bounding box center [318, 156] width 5 height 4
radio input "true"
click at [382, 215] on span "False" at bounding box center [387, 213] width 11 height 6
click at [380, 215] on input "False" at bounding box center [377, 213] width 5 height 4
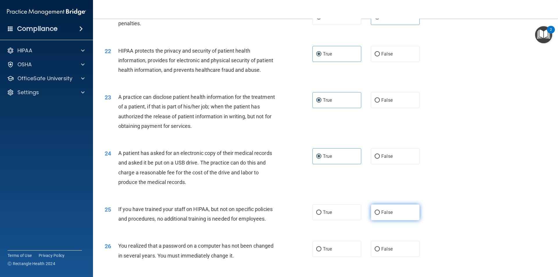
radio input "true"
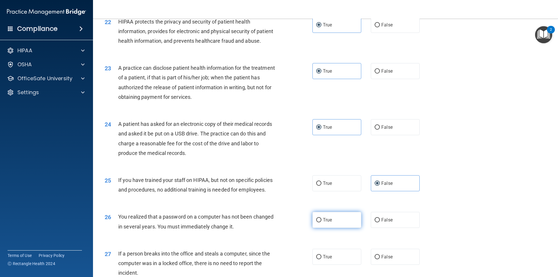
click at [323, 223] on span "True" at bounding box center [327, 220] width 9 height 6
click at [322, 223] on input "True" at bounding box center [318, 220] width 5 height 4
radio input "true"
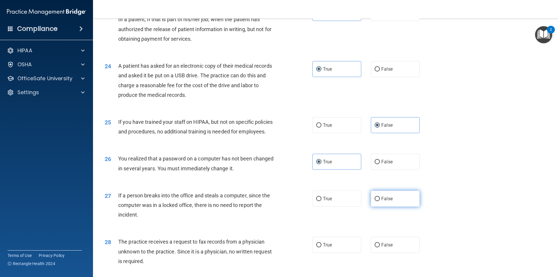
click at [399, 207] on label "False" at bounding box center [395, 199] width 49 height 16
click at [380, 201] on input "False" at bounding box center [377, 199] width 5 height 4
radio input "true"
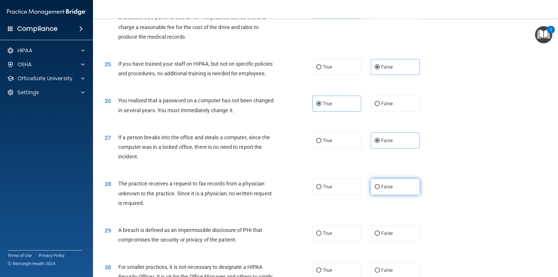
click at [376, 195] on label "False" at bounding box center [395, 187] width 49 height 16
click at [376, 189] on input "False" at bounding box center [377, 187] width 5 height 4
radio input "true"
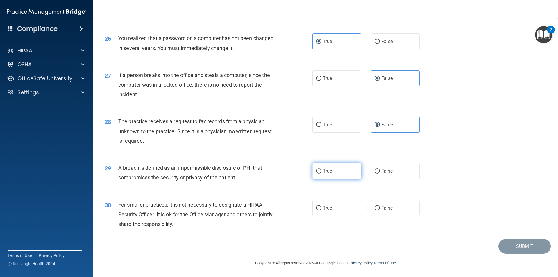
click at [323, 170] on span "True" at bounding box center [327, 171] width 9 height 6
click at [321, 170] on input "True" at bounding box center [318, 171] width 5 height 4
radio input "true"
click at [323, 206] on span "True" at bounding box center [327, 208] width 9 height 6
click at [321, 206] on input "True" at bounding box center [318, 208] width 5 height 4
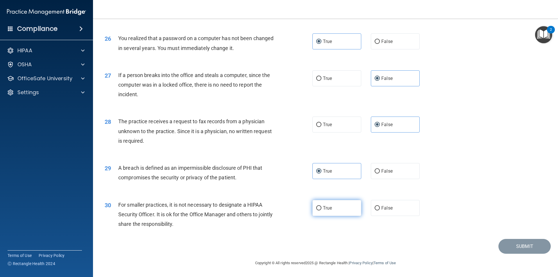
radio input "true"
click at [499, 243] on button "Submit" at bounding box center [525, 246] width 52 height 15
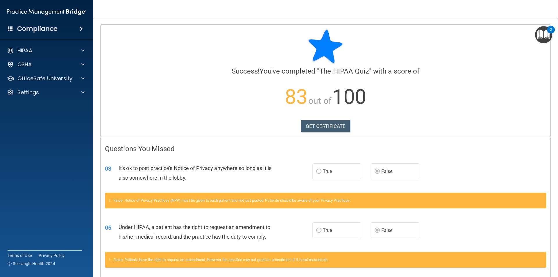
click at [337, 118] on div "Calculating your score.... Success! You've completed " The HIPAA Quiz " with a …" at bounding box center [326, 81] width 450 height 112
click at [336, 127] on link "GET CERTIFICATE" at bounding box center [326, 126] width 50 height 13
click at [80, 64] on div at bounding box center [82, 64] width 15 height 7
click at [62, 79] on p "Safety Data Sheets" at bounding box center [43, 79] width 79 height 6
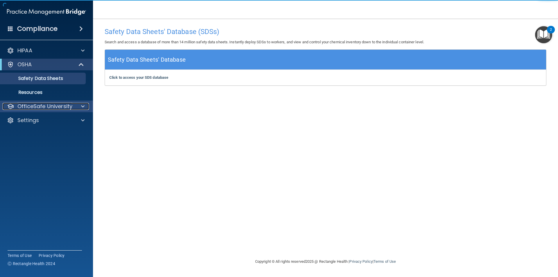
click at [80, 106] on div at bounding box center [82, 106] width 15 height 7
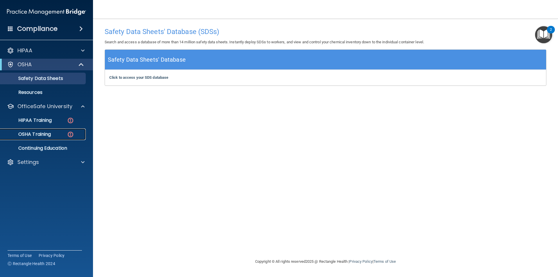
click at [51, 137] on p "OSHA Training" at bounding box center [27, 134] width 47 height 6
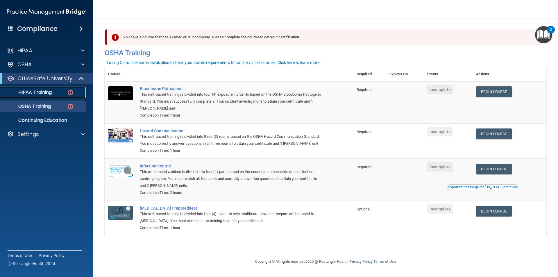
click at [46, 94] on p "HIPAA Training" at bounding box center [28, 93] width 48 height 6
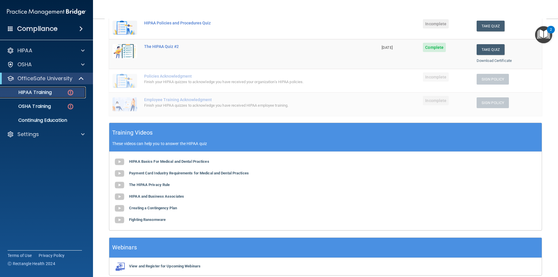
scroll to position [29, 0]
